Goal: Task Accomplishment & Management: Use online tool/utility

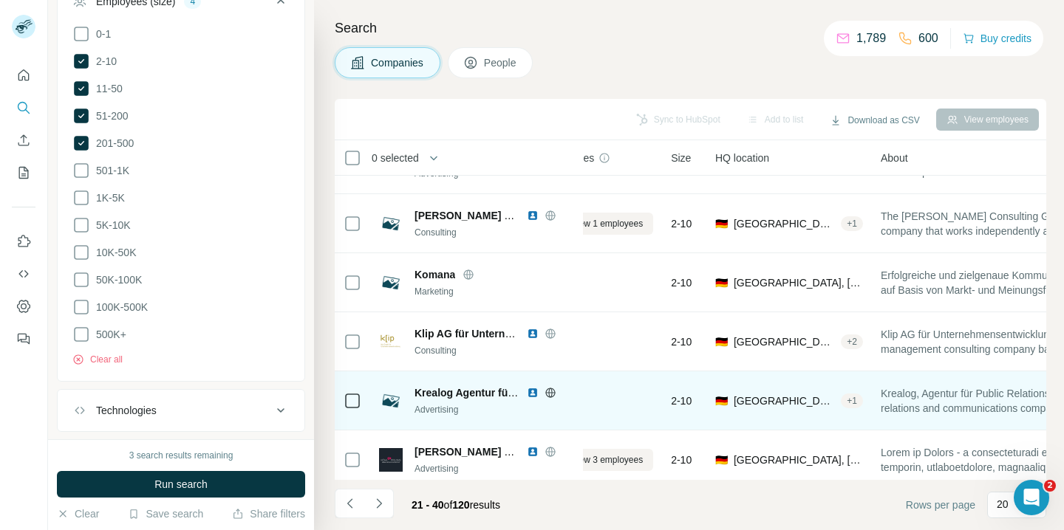
scroll to position [100, 105]
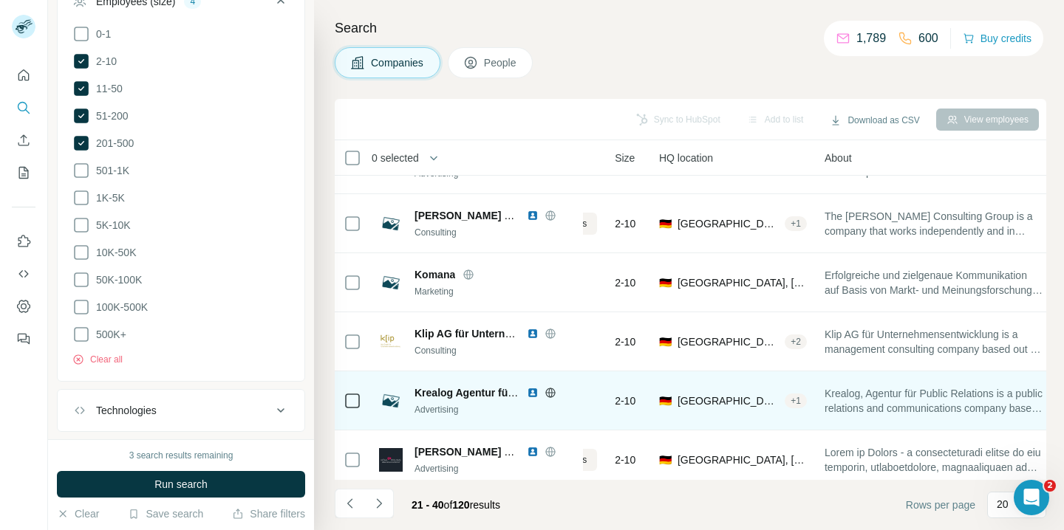
click at [489, 389] on span "Krealog Agentur für Public Relations" at bounding box center [504, 393] width 181 height 12
click at [411, 398] on div "Krealog Agentur für Public Relations Advertising" at bounding box center [476, 401] width 195 height 31
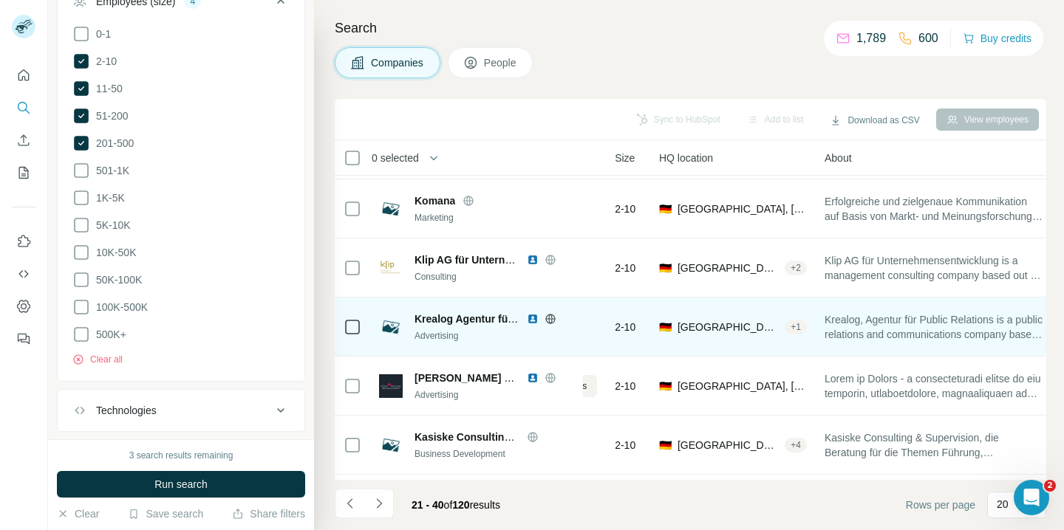
scroll to position [177, 105]
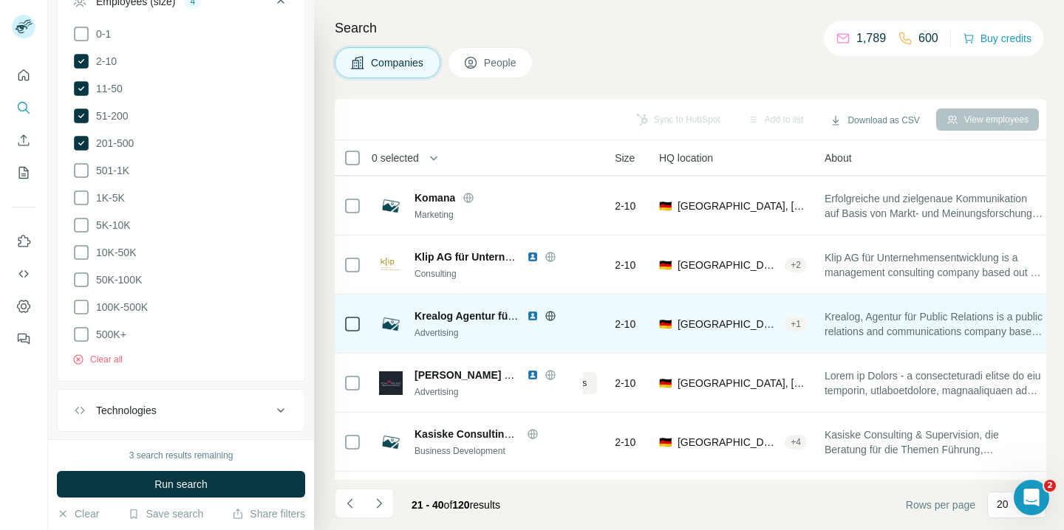
click at [613, 329] on td "2-10" at bounding box center [628, 324] width 44 height 59
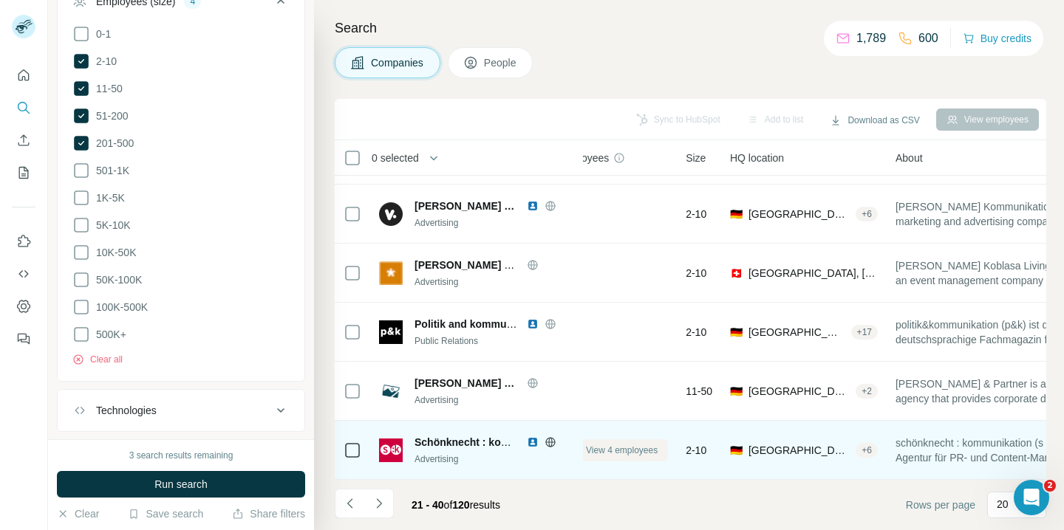
scroll to position [877, 35]
click at [587, 452] on span "View 4 employees" at bounding box center [621, 450] width 72 height 13
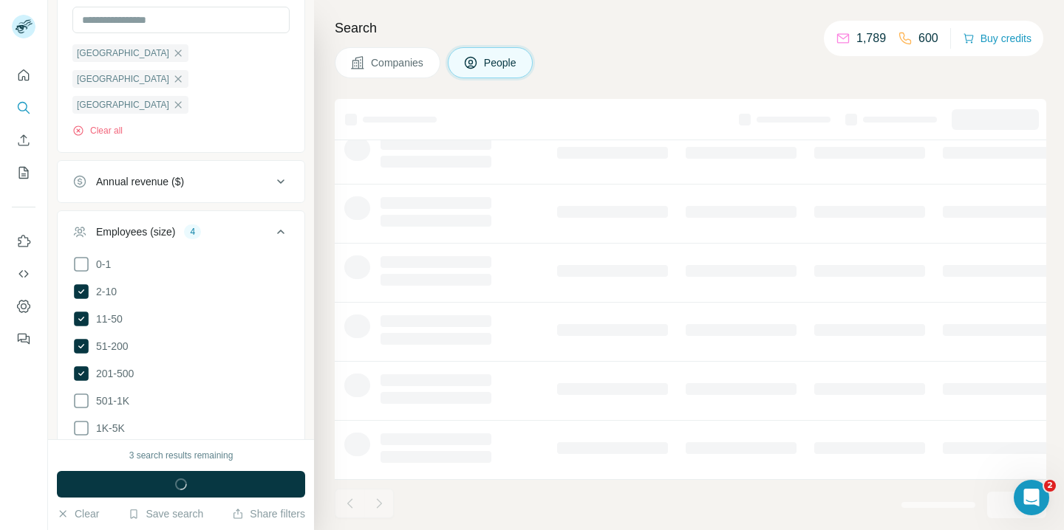
scroll to position [0, 35]
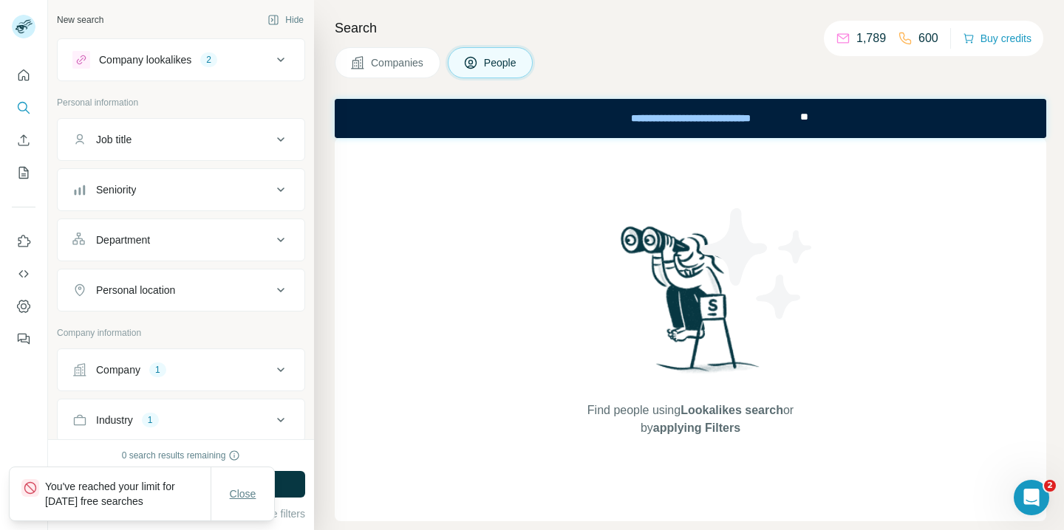
click at [253, 497] on span "Close" at bounding box center [243, 494] width 27 height 15
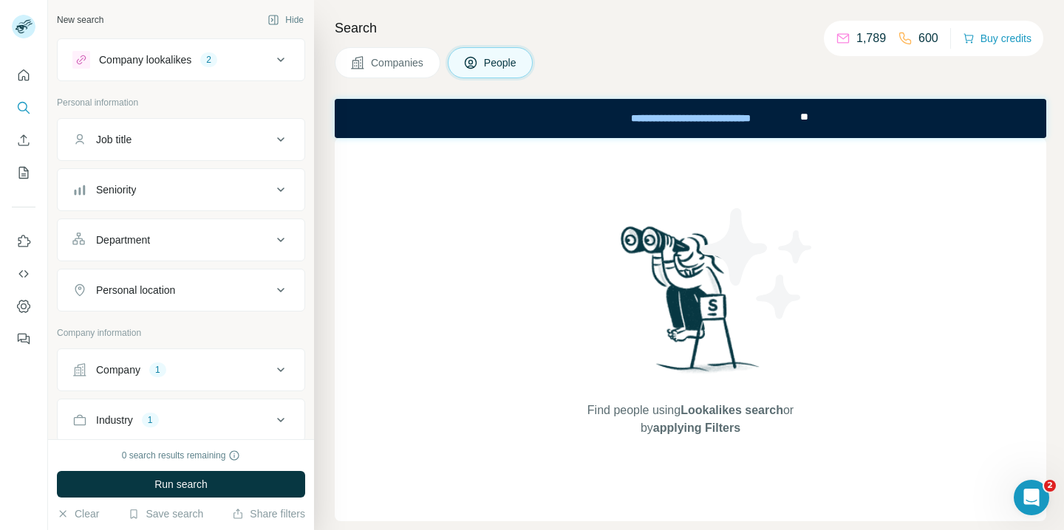
click at [426, 68] on button "Companies" at bounding box center [388, 62] width 106 height 31
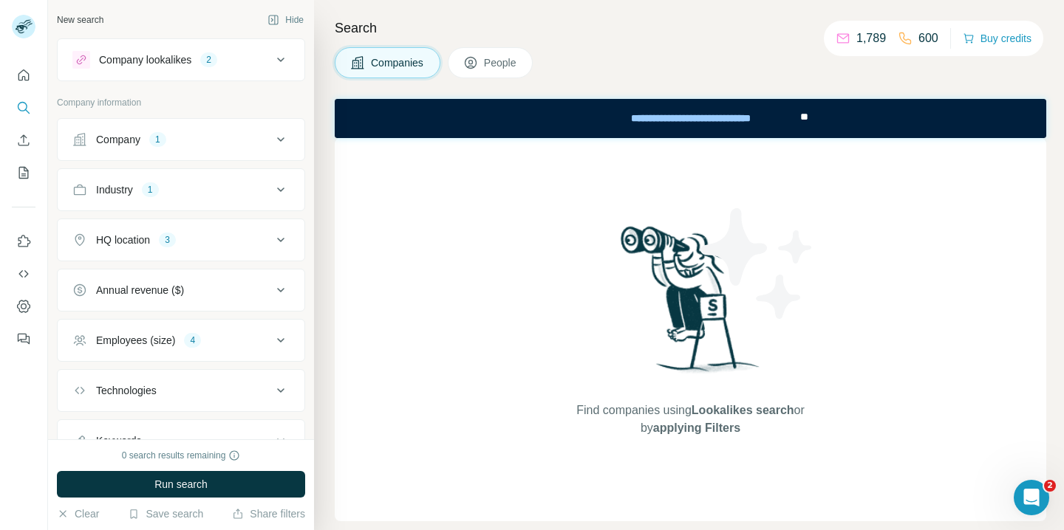
click at [504, 53] on button "People" at bounding box center [491, 62] width 86 height 31
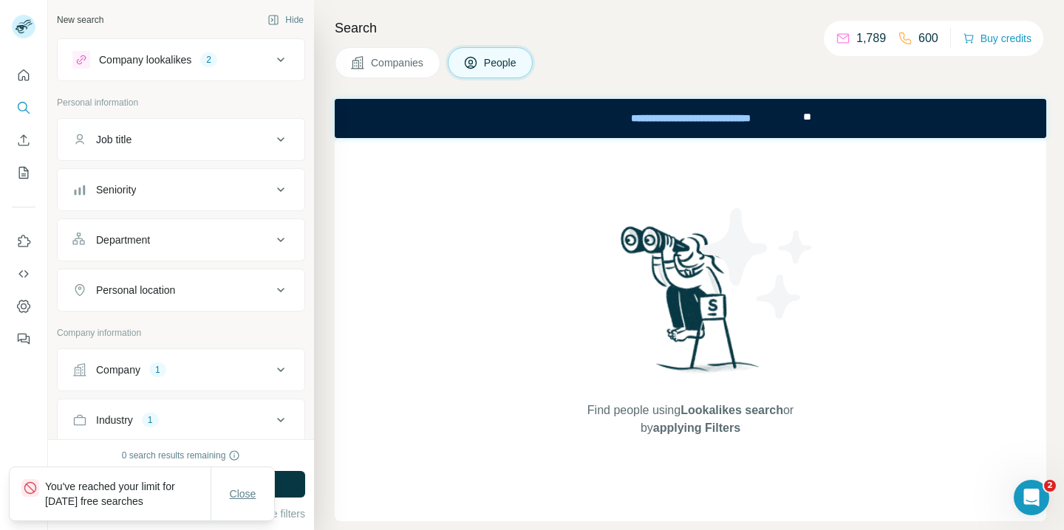
click at [247, 503] on button "Close" at bounding box center [242, 494] width 47 height 27
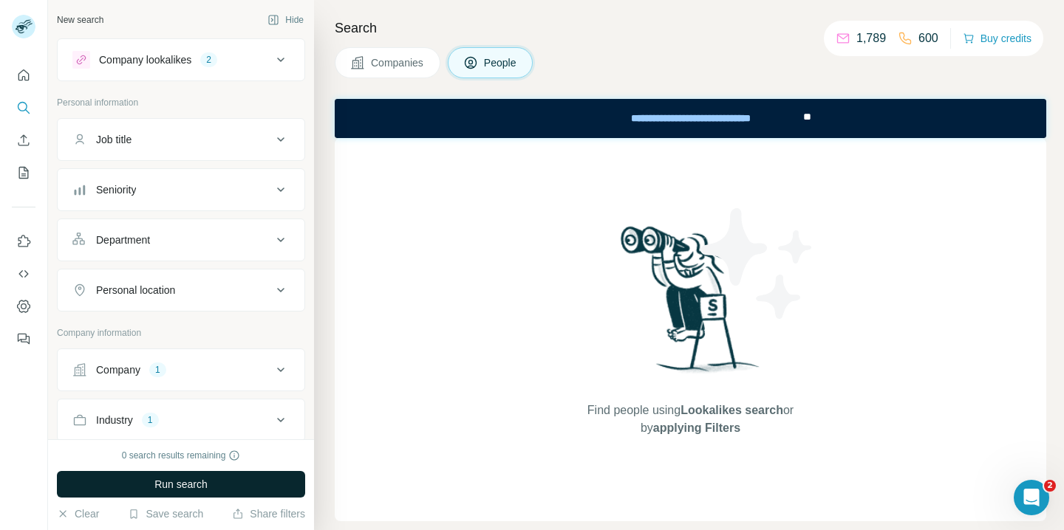
click at [252, 489] on button "Run search" at bounding box center [181, 484] width 248 height 27
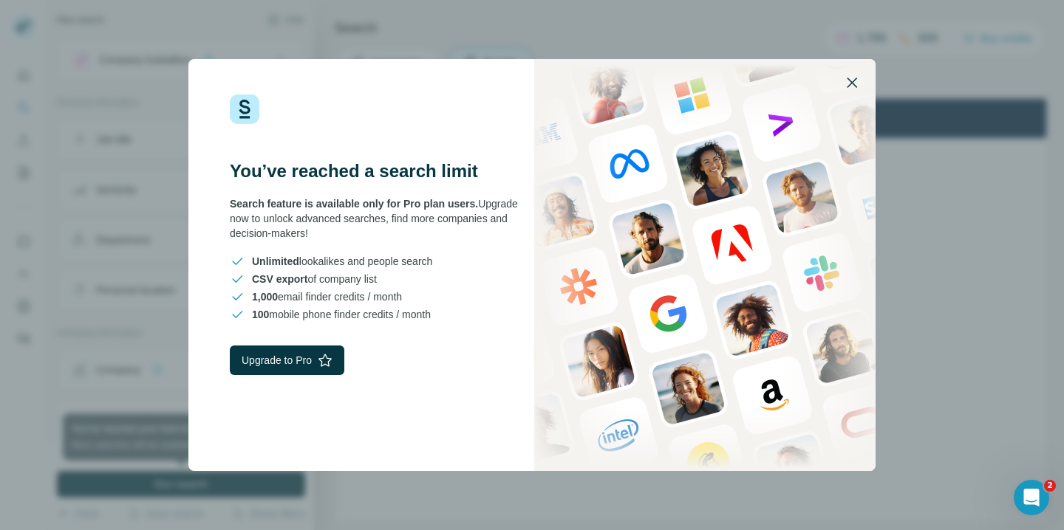
click at [855, 92] on button "button" at bounding box center [851, 82] width 35 height 35
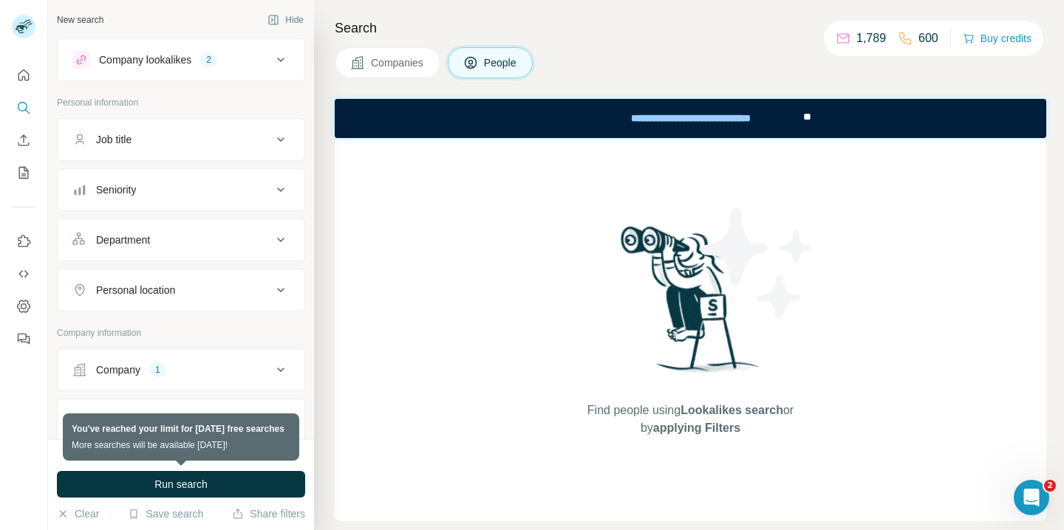
drag, startPoint x: 134, startPoint y: 430, endPoint x: 137, endPoint y: 455, distance: 25.3
click at [239, 437] on button "Industry 1" at bounding box center [181, 420] width 247 height 35
drag, startPoint x: 120, startPoint y: 450, endPoint x: 179, endPoint y: 450, distance: 59.8
click at [179, 450] on div "0 search results remaining" at bounding box center [181, 455] width 248 height 13
click at [179, 450] on div "0 search results remaining" at bounding box center [181, 455] width 119 height 13
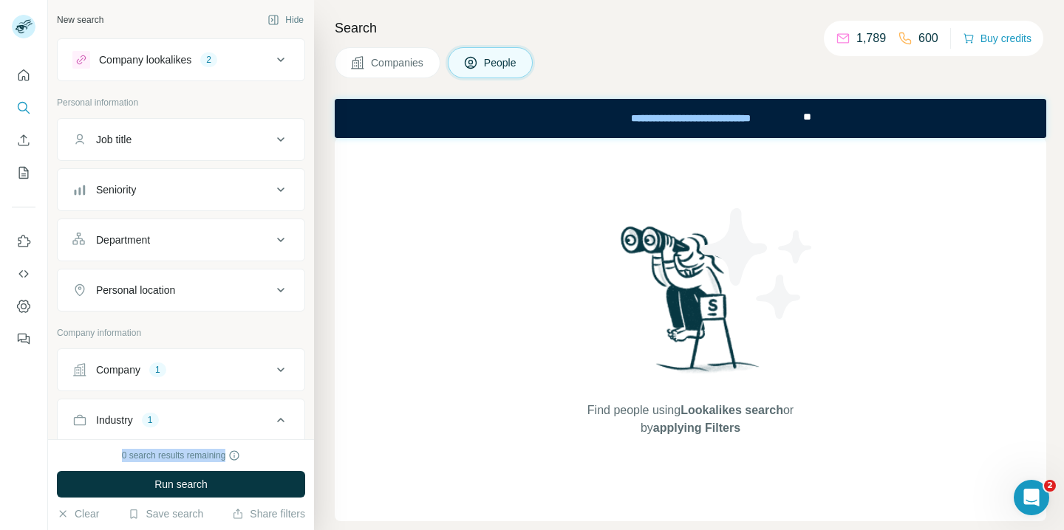
drag, startPoint x: 111, startPoint y: 449, endPoint x: 233, endPoint y: 449, distance: 122.6
click at [233, 449] on div "0 search results remaining" at bounding box center [181, 455] width 248 height 13
click at [233, 449] on div "0 search results remaining" at bounding box center [181, 455] width 119 height 13
click at [265, 451] on div "0 search results remaining" at bounding box center [181, 455] width 248 height 13
click at [27, 171] on icon "My lists" at bounding box center [24, 172] width 7 height 10
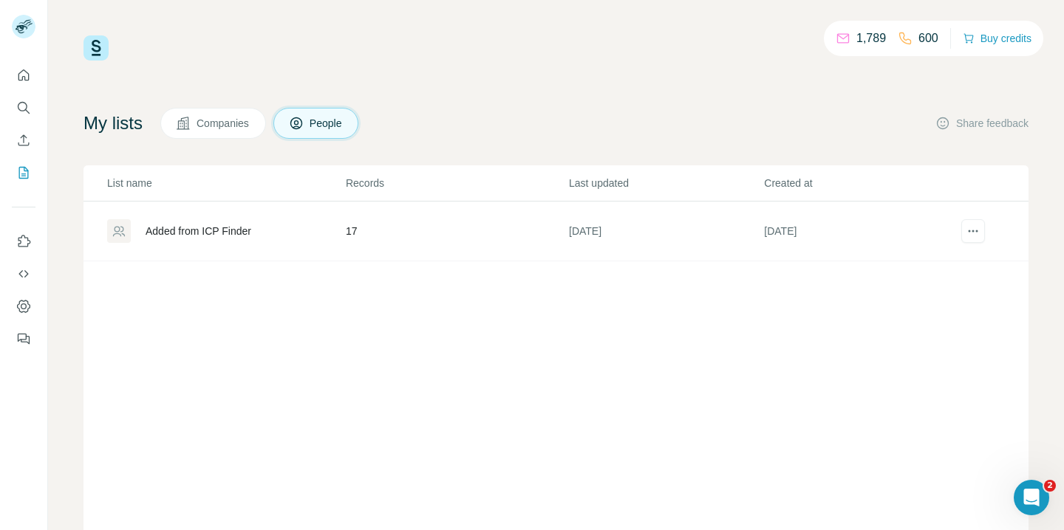
click at [284, 222] on div "Added from ICP Finder" at bounding box center [225, 231] width 237 height 24
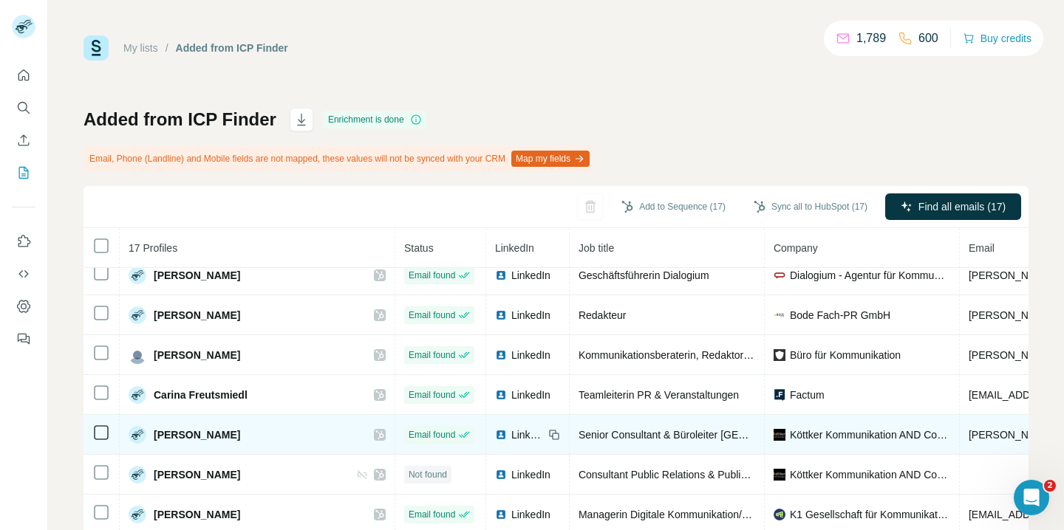
scroll to position [294, 0]
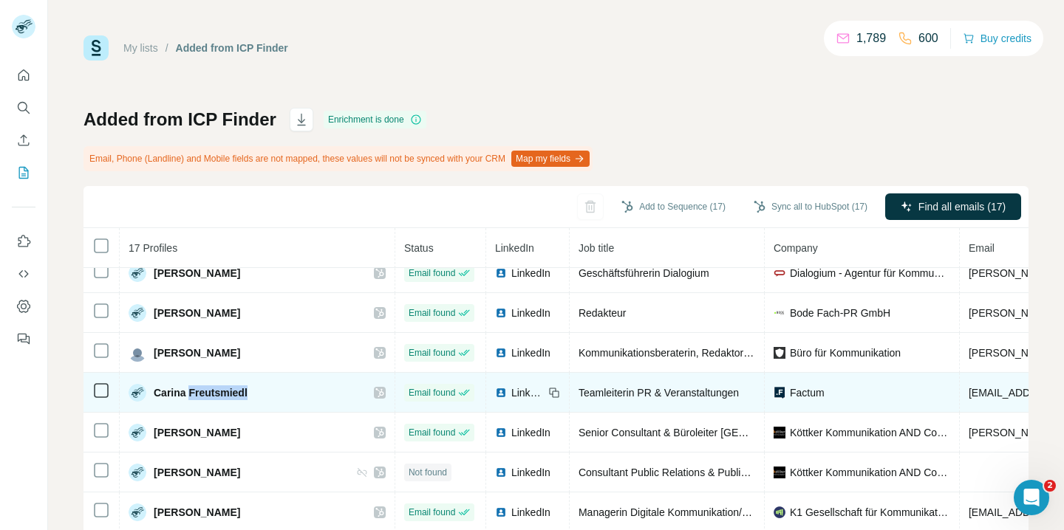
drag, startPoint x: 190, startPoint y: 394, endPoint x: 246, endPoint y: 394, distance: 56.1
click at [246, 394] on span "Carina Freutsmiedl" at bounding box center [201, 393] width 94 height 15
copy span "Freutsmiedl"
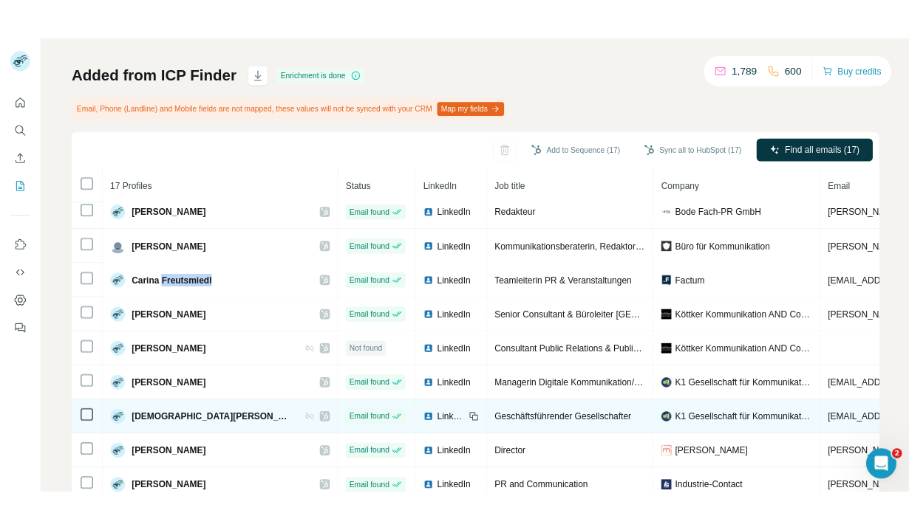
scroll to position [123, 0]
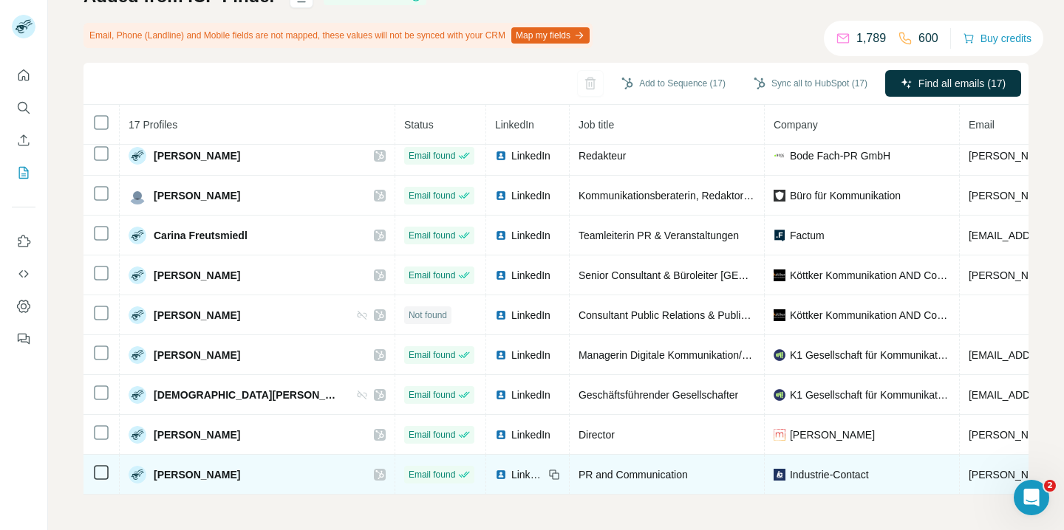
click at [163, 475] on span "Carlota Martínez Bárcena" at bounding box center [197, 475] width 86 height 15
copy span "Carlota"
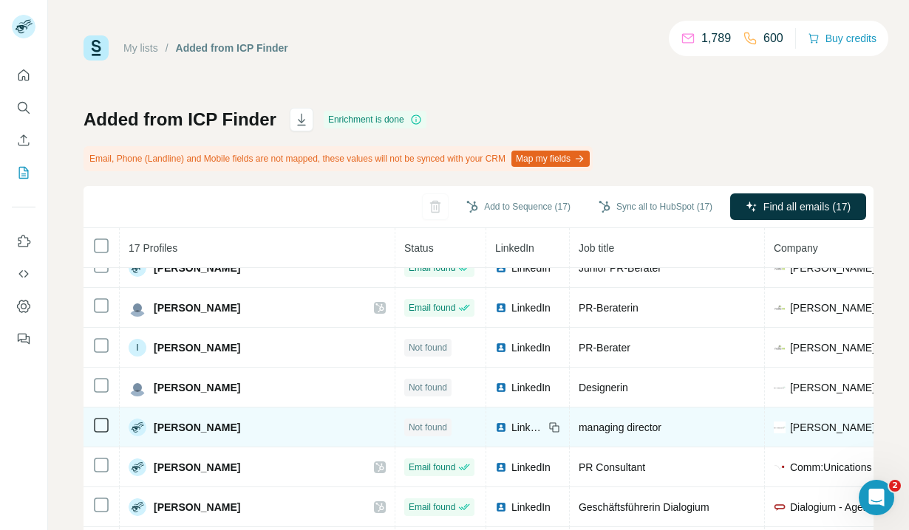
scroll to position [68, 0]
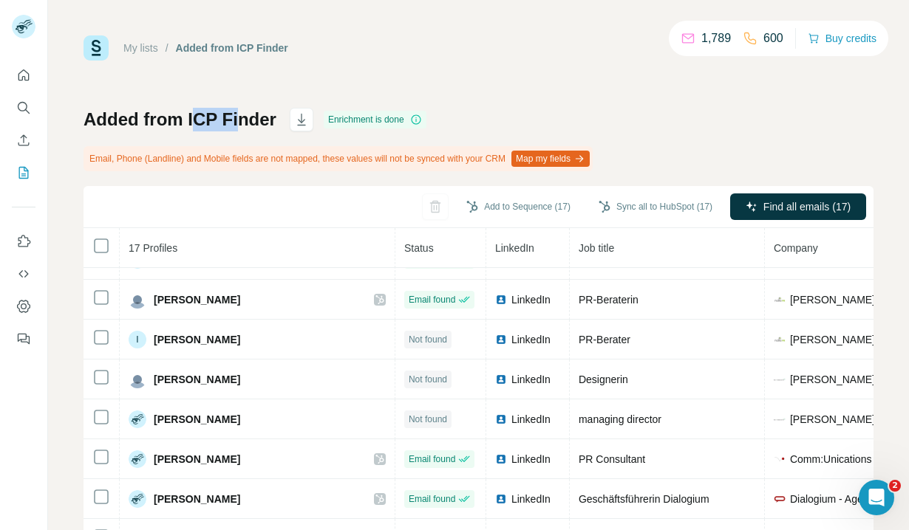
drag, startPoint x: 191, startPoint y: 123, endPoint x: 240, endPoint y: 123, distance: 49.5
click at [240, 123] on h1 "Added from ICP Finder" at bounding box center [179, 120] width 193 height 24
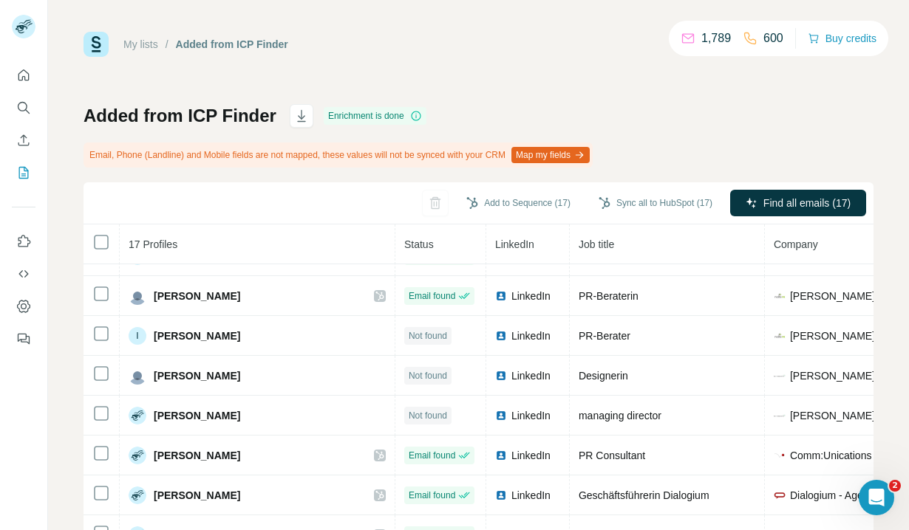
click at [28, 225] on div at bounding box center [23, 202] width 47 height 299
click at [28, 238] on icon "Use Surfe on LinkedIn" at bounding box center [23, 241] width 15 height 15
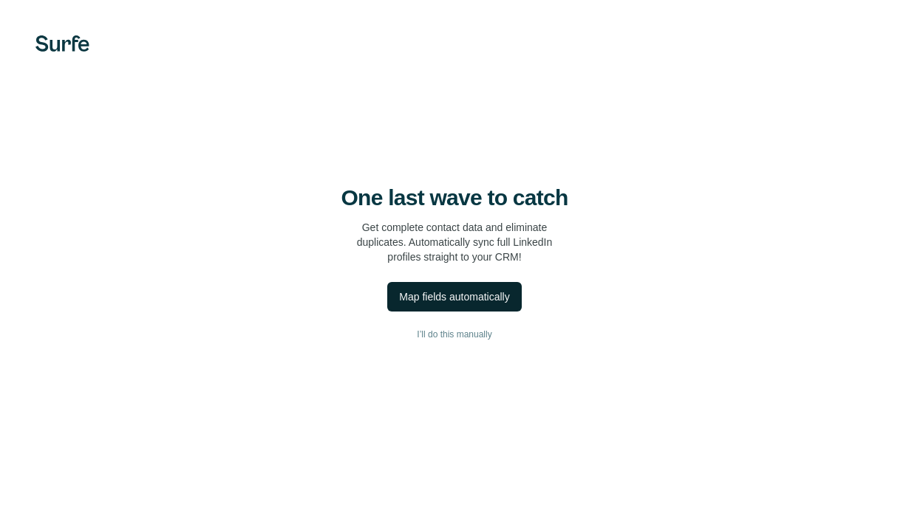
click at [499, 305] on button "Map fields automatically" at bounding box center [454, 297] width 134 height 30
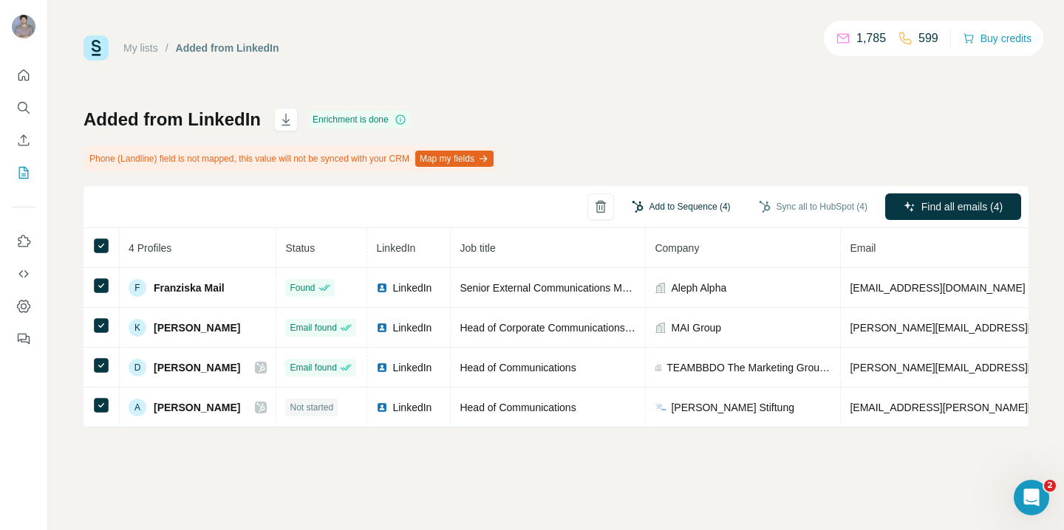
click at [686, 209] on button "Add to Sequence (4)" at bounding box center [681, 207] width 120 height 22
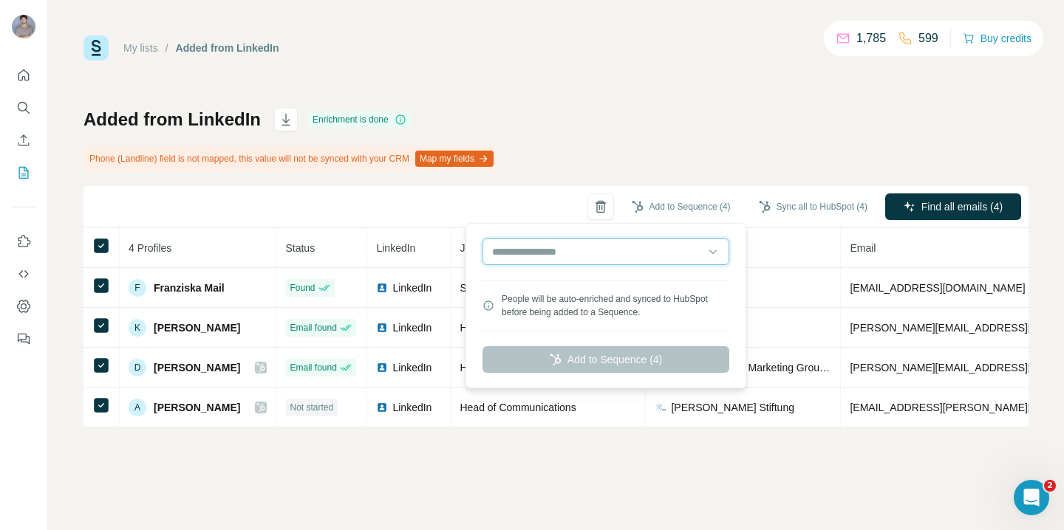
click at [655, 250] on input "text" at bounding box center [605, 252] width 247 height 27
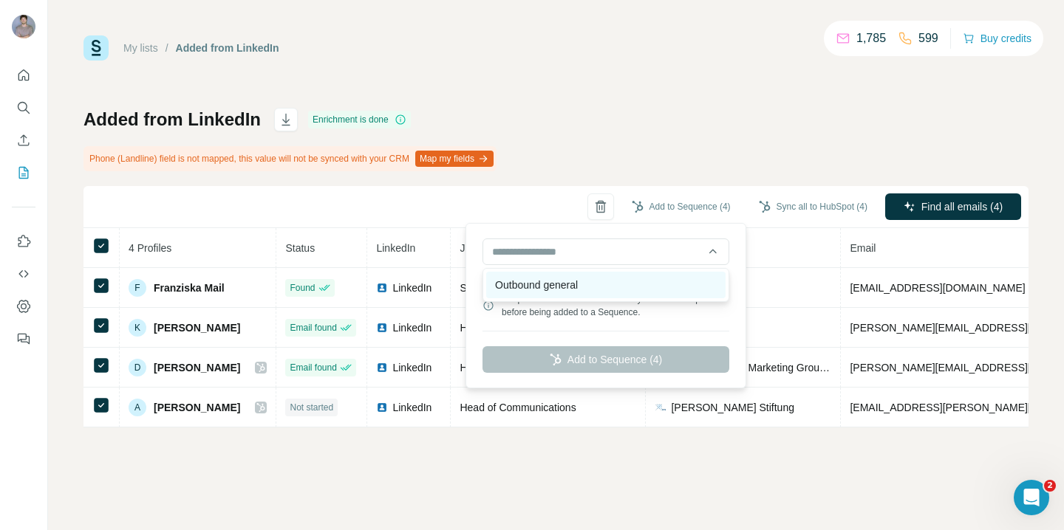
click at [630, 288] on div "Outbound general" at bounding box center [605, 285] width 239 height 27
type input "**********"
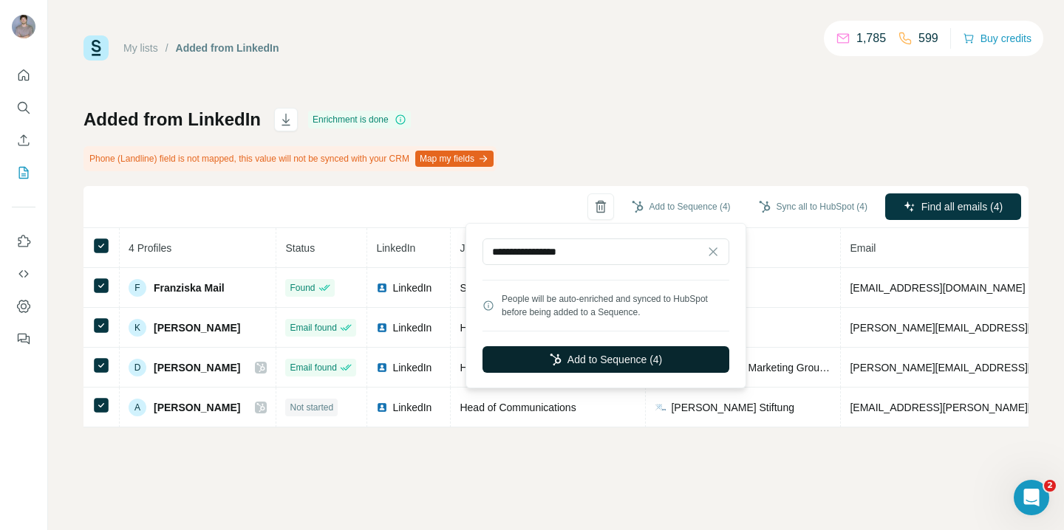
click at [605, 355] on button "Add to Sequence (4)" at bounding box center [605, 359] width 247 height 27
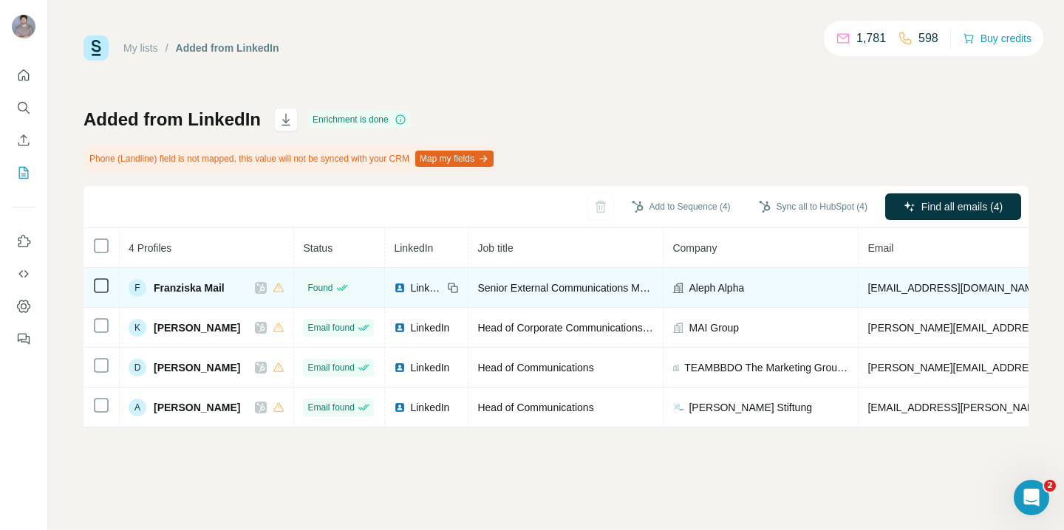
click at [171, 288] on span "Franziska Mail" at bounding box center [189, 288] width 71 height 15
